Goal: Task Accomplishment & Management: Use online tool/utility

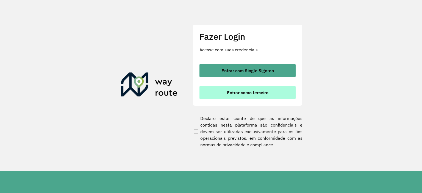
click at [246, 89] on button "Entrar como terceiro" at bounding box center [248, 92] width 96 height 13
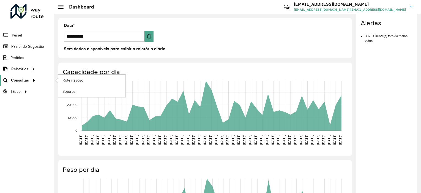
click at [20, 81] on span "Consultas" at bounding box center [20, 81] width 18 height 6
click at [67, 81] on span "Roteirização" at bounding box center [73, 81] width 22 height 6
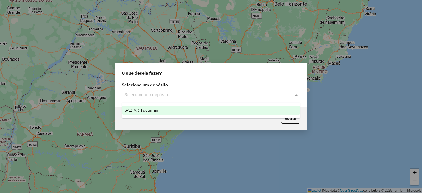
click at [153, 94] on input "text" at bounding box center [206, 95] width 162 height 7
click at [147, 113] on span "SAZ AR Tucuman" at bounding box center [142, 110] width 34 height 5
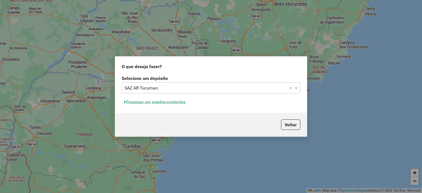
click at [165, 103] on button "Pesquisar por sessões existentes" at bounding box center [155, 102] width 66 height 9
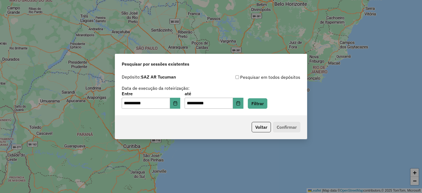
click at [43, 177] on div "**********" at bounding box center [211, 96] width 422 height 193
click at [263, 105] on button "Filtrar" at bounding box center [258, 103] width 20 height 10
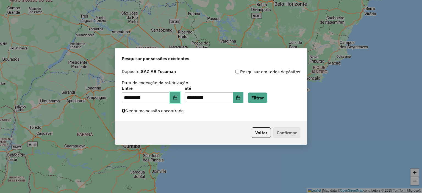
click at [177, 98] on icon "Choose Date" at bounding box center [175, 98] width 4 height 4
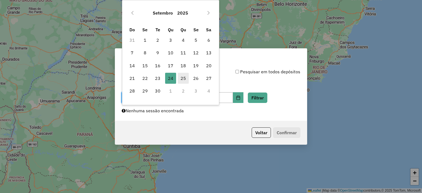
click at [184, 76] on span "25" at bounding box center [183, 78] width 11 height 11
type input "**********"
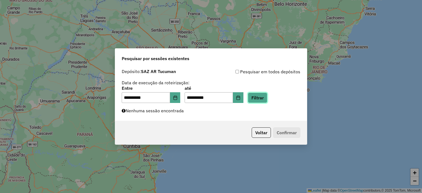
click at [266, 95] on button "Filtrar" at bounding box center [258, 98] width 20 height 10
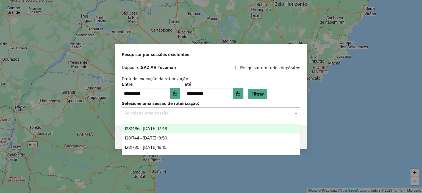
click at [163, 112] on input "text" at bounding box center [206, 113] width 162 height 7
click at [166, 126] on div "1281486 - 25/09/2025 17:48" at bounding box center [211, 128] width 178 height 9
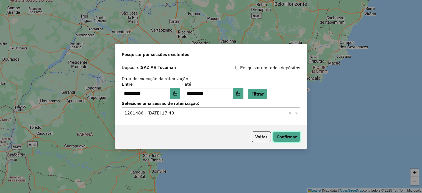
click at [292, 135] on button "Confirmar" at bounding box center [286, 137] width 27 height 10
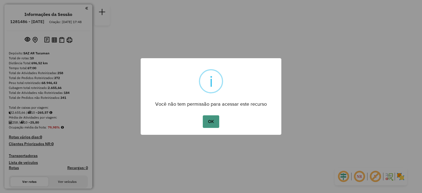
click at [216, 119] on button "OK" at bounding box center [211, 121] width 16 height 13
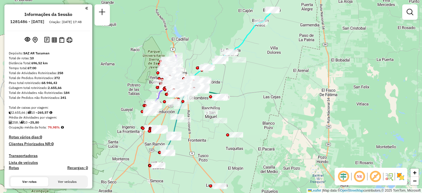
drag, startPoint x: 164, startPoint y: 96, endPoint x: 125, endPoint y: 87, distance: 39.9
click at [124, 86] on div "Janela de atendimento Grade de atendimento Capacidade Transportadoras Veículos …" at bounding box center [211, 96] width 422 height 193
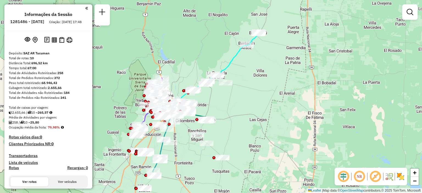
drag, startPoint x: 145, startPoint y: 89, endPoint x: 132, endPoint y: 112, distance: 26.3
click at [132, 112] on div "Janela de atendimento Grade de atendimento Capacidade Transportadoras Veículos …" at bounding box center [211, 96] width 422 height 193
